Goal: Information Seeking & Learning: Learn about a topic

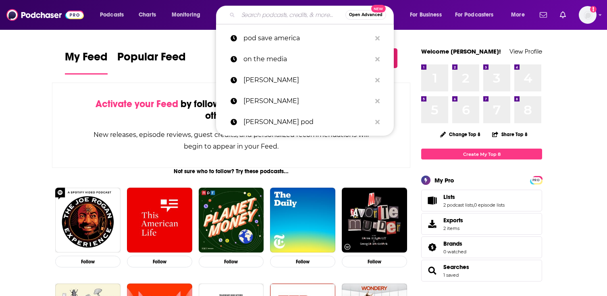
click at [308, 16] on input "Search podcasts, credits, & more..." at bounding box center [291, 14] width 107 height 13
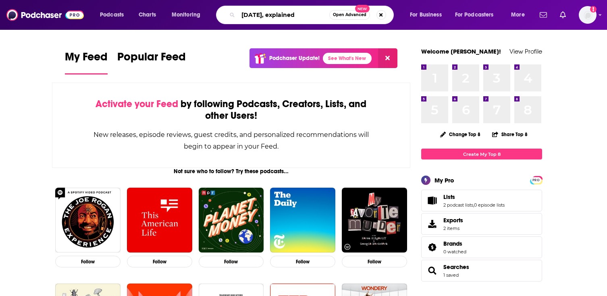
type input "[DATE], explained"
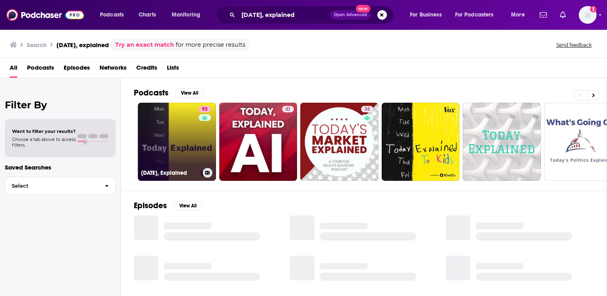
click at [162, 135] on link "93 [DATE], Explained" at bounding box center [177, 142] width 78 height 78
